Goal: Task Accomplishment & Management: Use online tool/utility

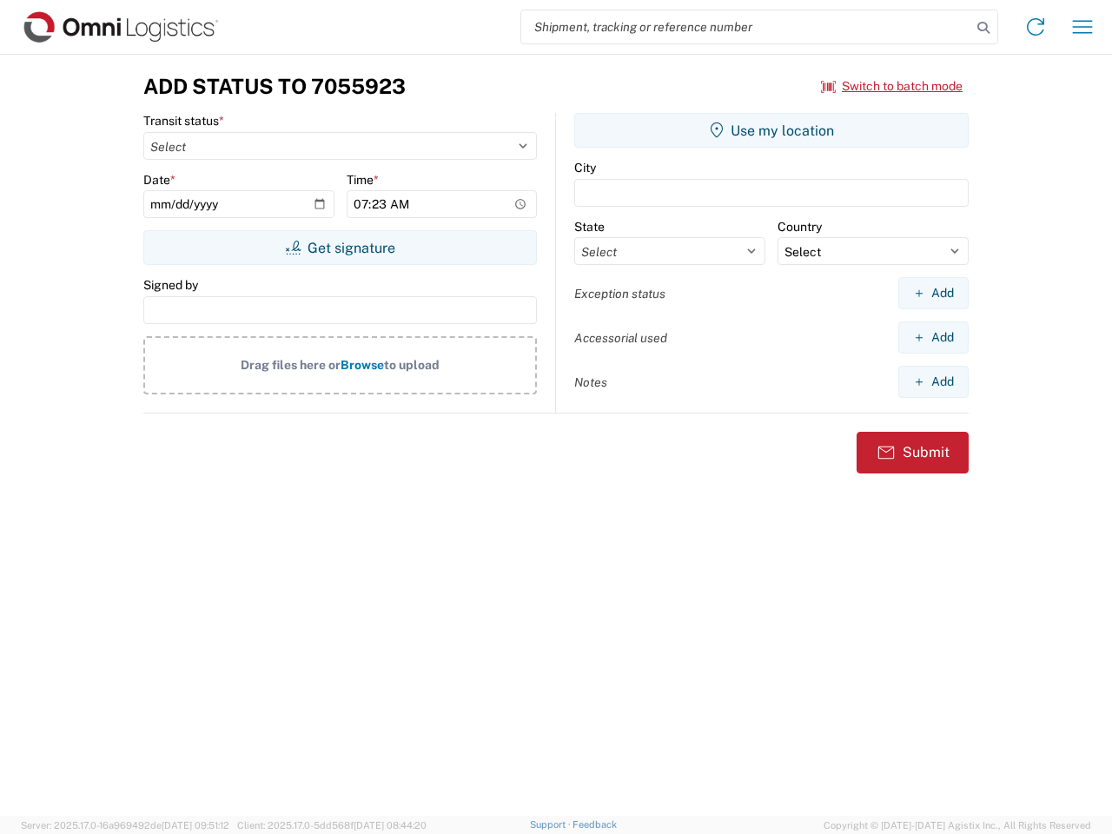
click at [746, 27] on input "search" at bounding box center [746, 26] width 450 height 33
click at [983, 28] on icon at bounding box center [983, 28] width 24 height 24
click at [1036, 27] on icon at bounding box center [1036, 27] width 28 height 28
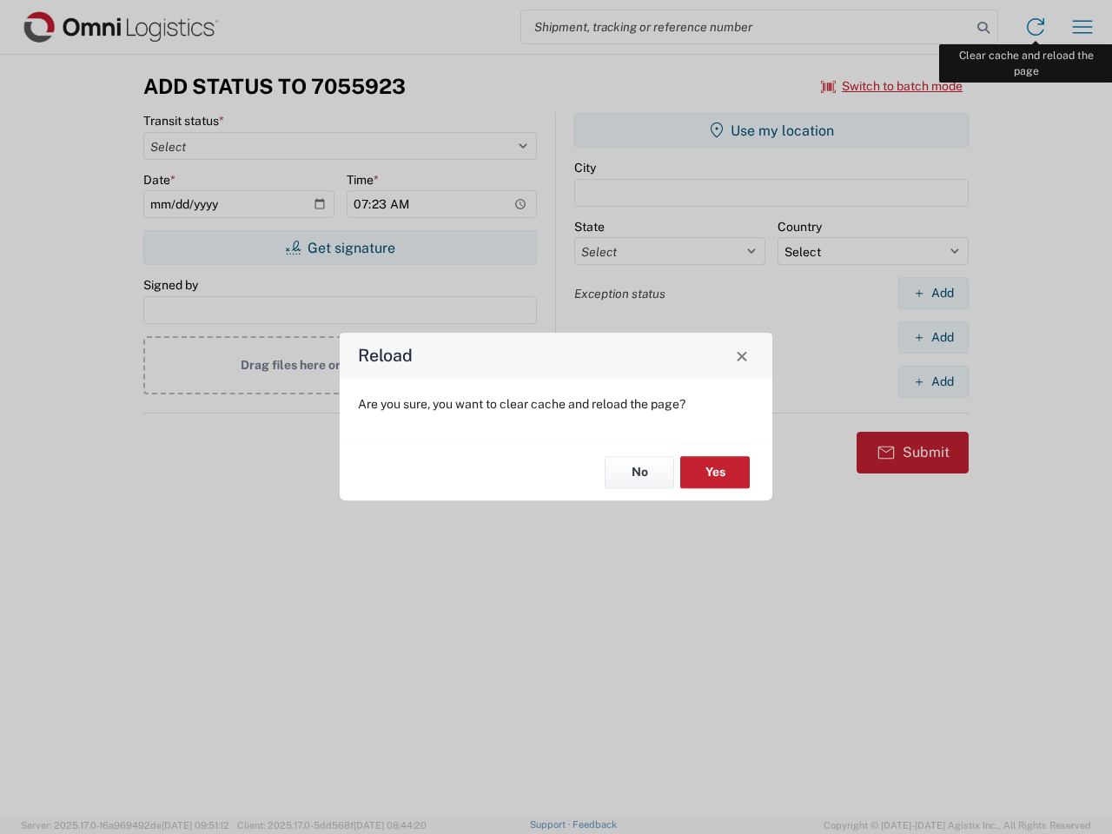
click at [1083, 27] on div "Reload Are you sure, you want to clear cache and reload the page? No Yes" at bounding box center [556, 417] width 1112 height 834
click at [892, 86] on div "Reload Are you sure, you want to clear cache and reload the page? No Yes" at bounding box center [556, 417] width 1112 height 834
click at [340, 248] on div "Reload Are you sure, you want to clear cache and reload the page? No Yes" at bounding box center [556, 417] width 1112 height 834
click at [771, 130] on div "Reload Are you sure, you want to clear cache and reload the page? No Yes" at bounding box center [556, 417] width 1112 height 834
click at [933, 293] on div "Reload Are you sure, you want to clear cache and reload the page? No Yes" at bounding box center [556, 417] width 1112 height 834
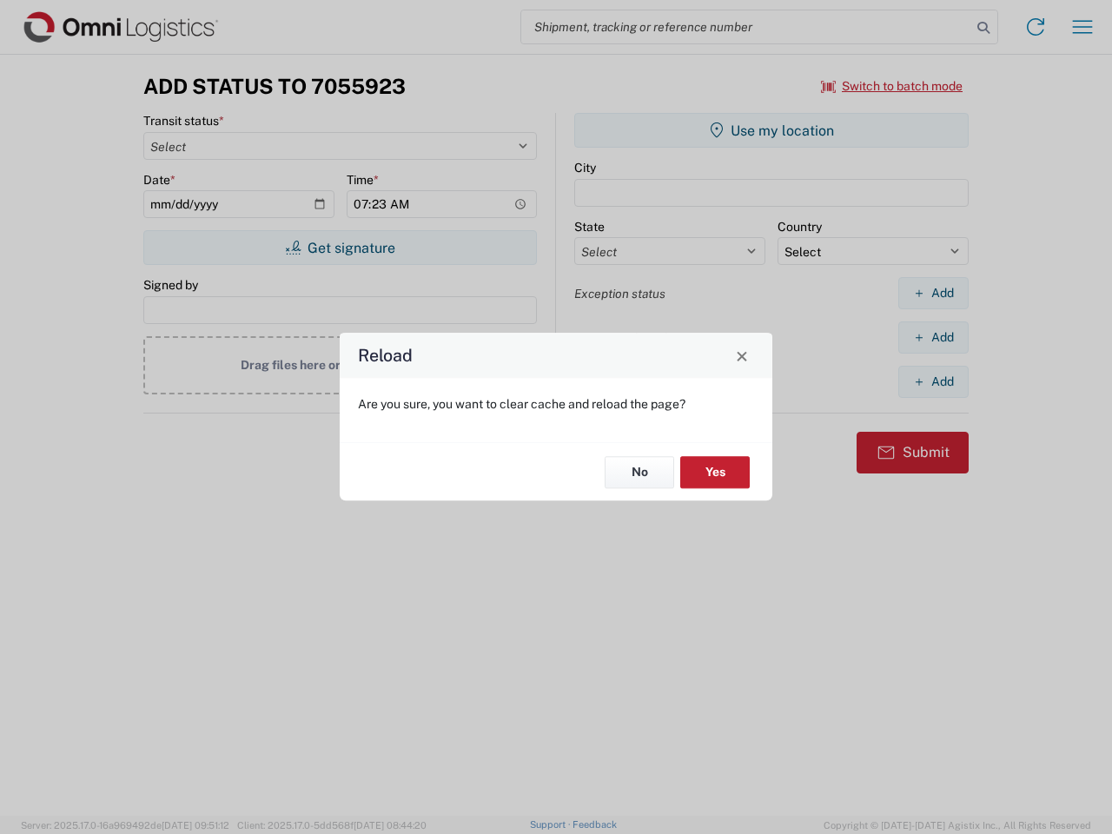
click at [933, 337] on div "Reload Are you sure, you want to clear cache and reload the page? No Yes" at bounding box center [556, 417] width 1112 height 834
click at [933, 381] on div "Reload Are you sure, you want to clear cache and reload the page? No Yes" at bounding box center [556, 417] width 1112 height 834
